Goal: Obtain resource: Download file/media

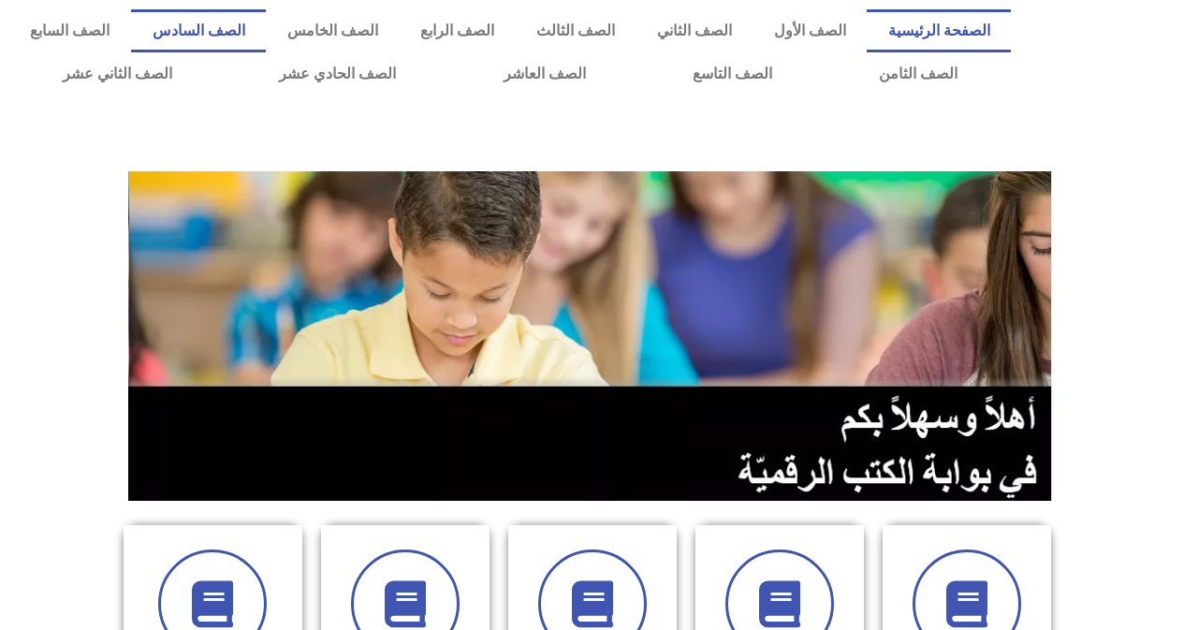
click at [266, 22] on link "الصف السادس" at bounding box center [198, 30] width 135 height 43
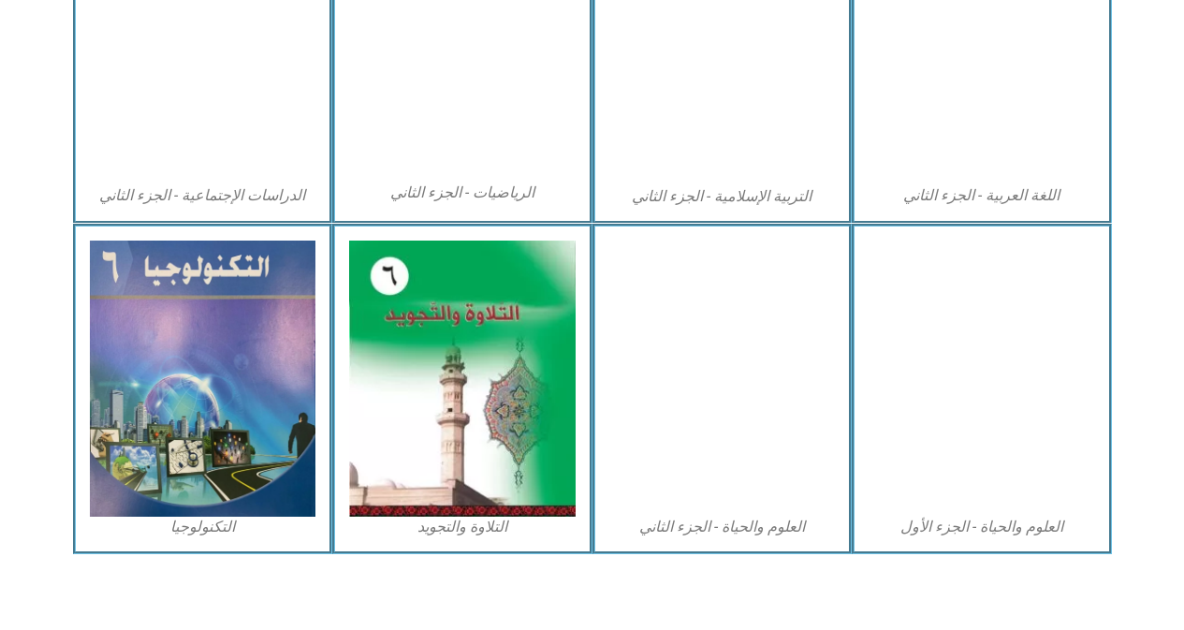
scroll to position [1039, 0]
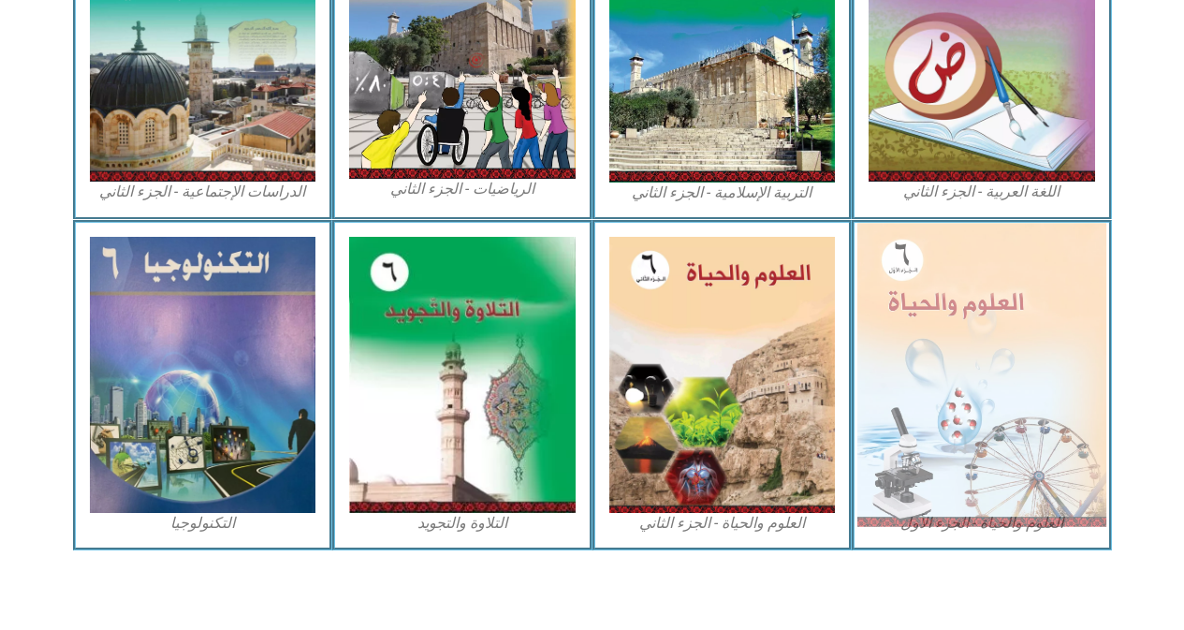
click at [1041, 425] on img at bounding box center [982, 374] width 249 height 303
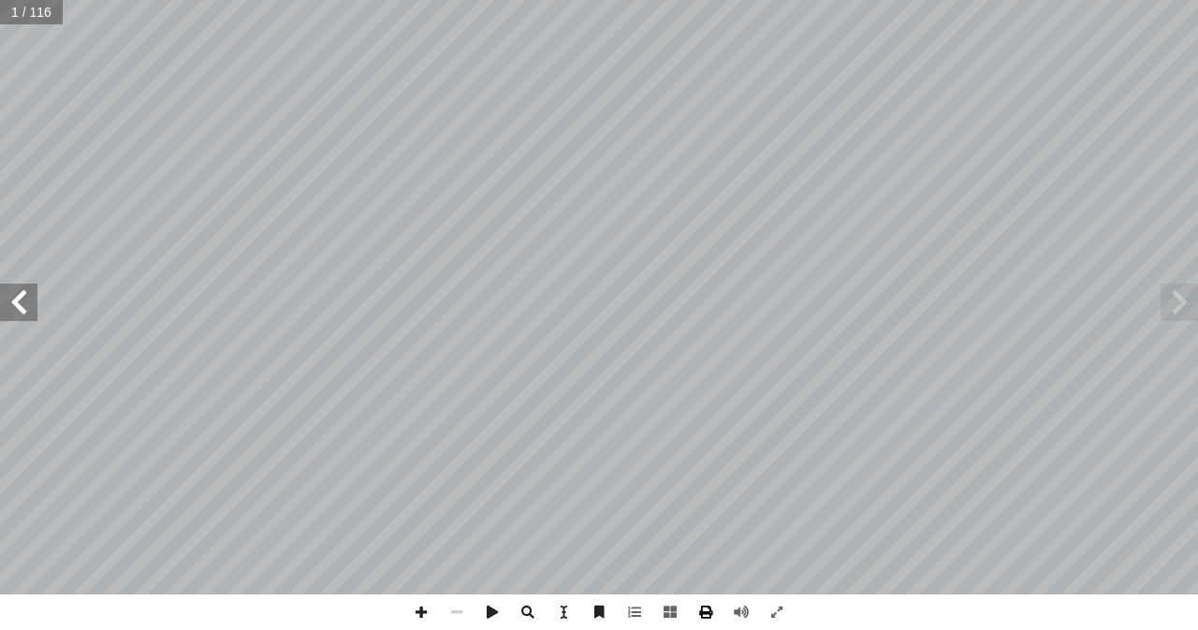
click at [706, 614] on span at bounding box center [706, 613] width 36 height 36
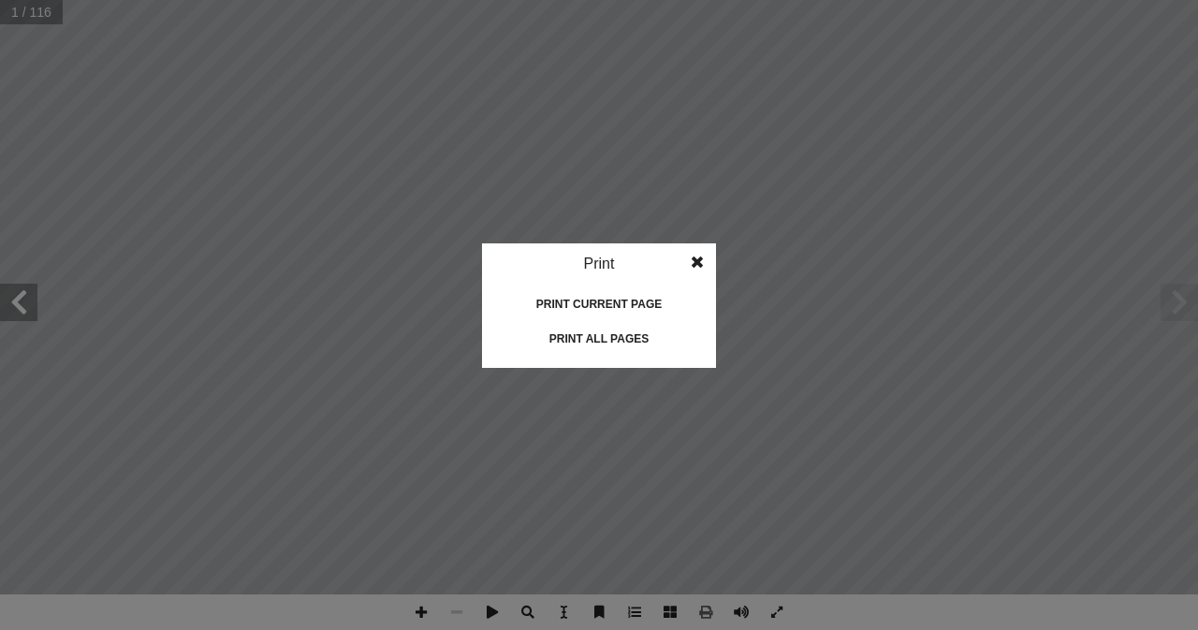
click at [619, 334] on div "Print all pages" at bounding box center [599, 339] width 187 height 30
